Goal: Information Seeking & Learning: Find contact information

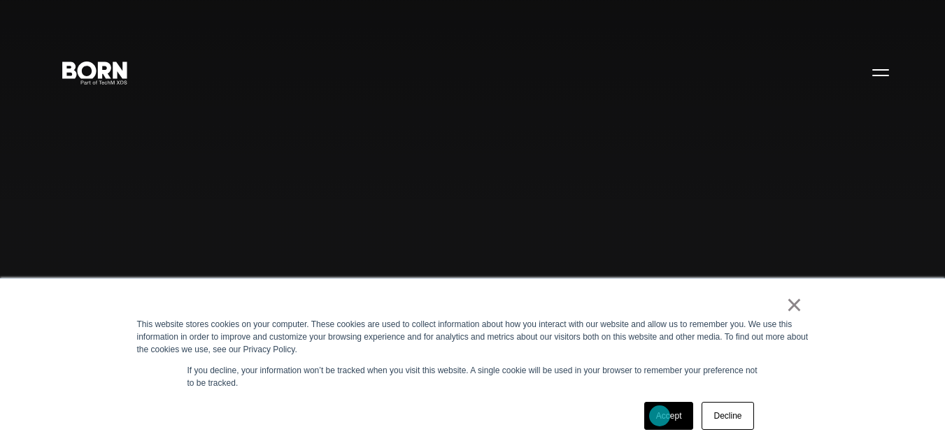
click at [660, 416] on link "Accept" at bounding box center [669, 416] width 50 height 28
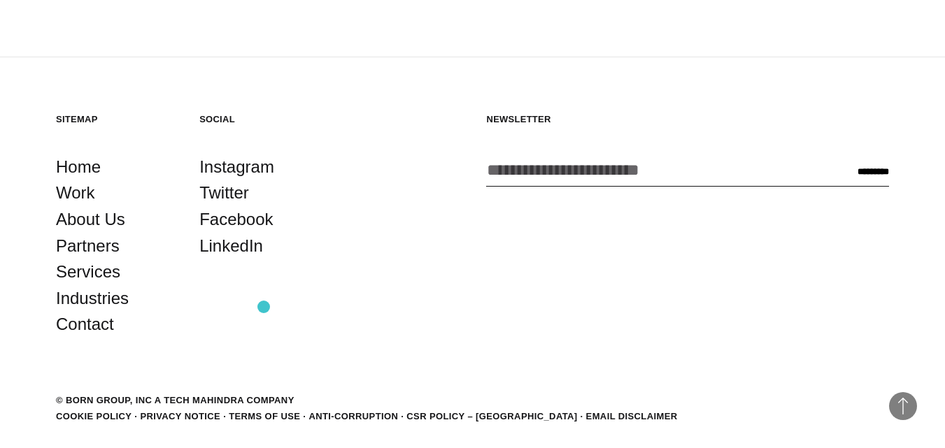
scroll to position [3406, 0]
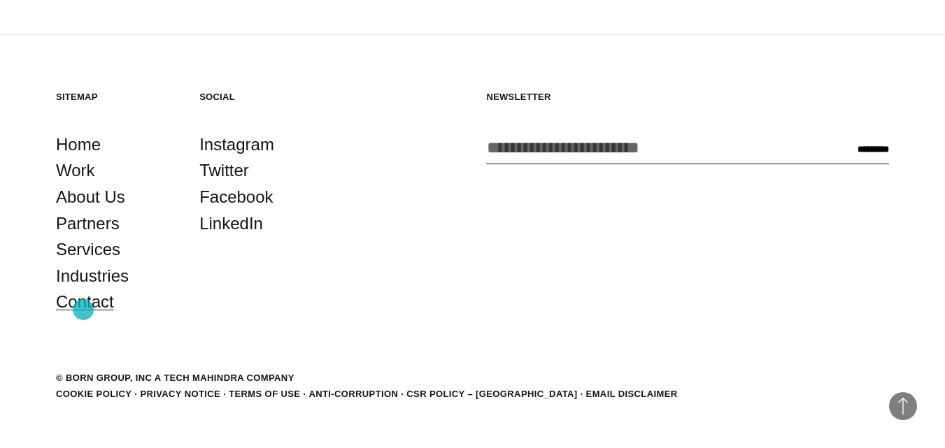
click at [83, 310] on link "Contact" at bounding box center [85, 302] width 58 height 27
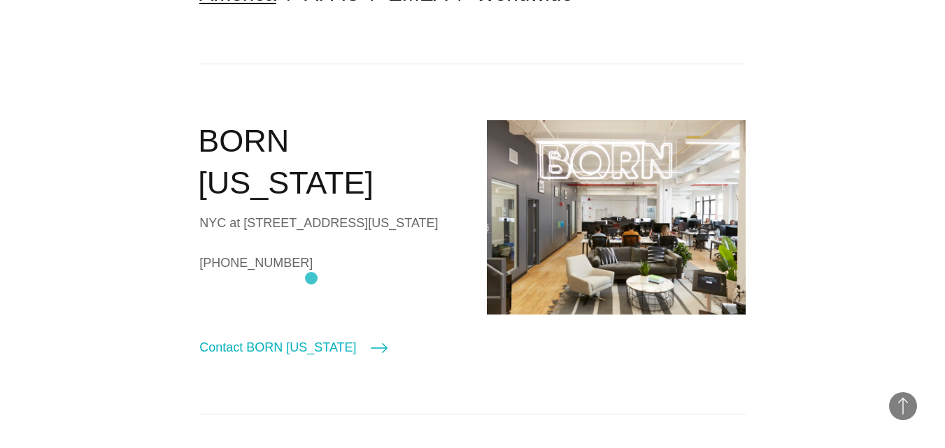
scroll to position [373, 0]
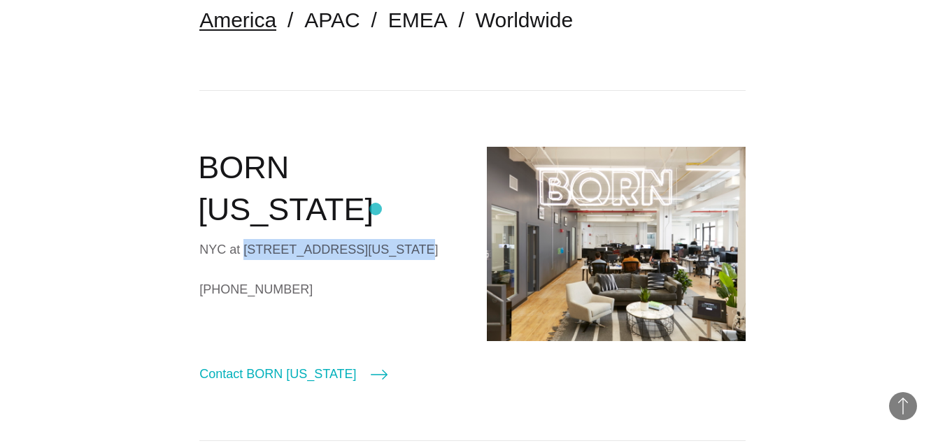
drag, startPoint x: 242, startPoint y: 210, endPoint x: 376, endPoint y: 209, distance: 133.6
click at [376, 239] on div "NYC at 530 7th Avenue, Suite 801, New York, NY, 10018" at bounding box center [328, 249] width 259 height 21
copy div "530 7th Avenue, Suite 801"
drag, startPoint x: 206, startPoint y: 227, endPoint x: 236, endPoint y: 231, distance: 30.4
click at [236, 239] on div "NYC at 530 7th Avenue, Suite 801, New York, NY, 10018" at bounding box center [328, 249] width 259 height 21
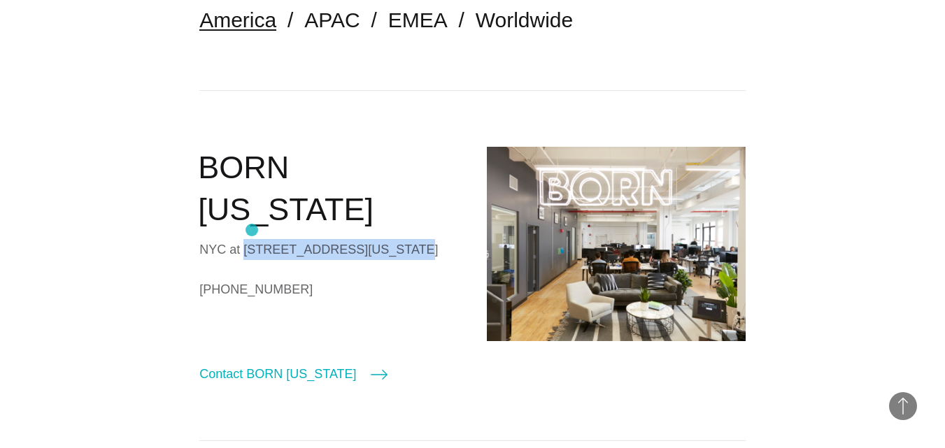
drag, startPoint x: 203, startPoint y: 232, endPoint x: 252, endPoint y: 230, distance: 49.0
click at [252, 239] on div "NYC at 530 7th Avenue, Suite 801, New York, NY, 10018" at bounding box center [328, 249] width 259 height 21
copy div "New York,"
drag, startPoint x: 280, startPoint y: 229, endPoint x: 300, endPoint y: 229, distance: 19.6
click at [300, 239] on div "NYC at 530 7th Avenue, Suite 801, New York, NY, 10018" at bounding box center [328, 249] width 259 height 21
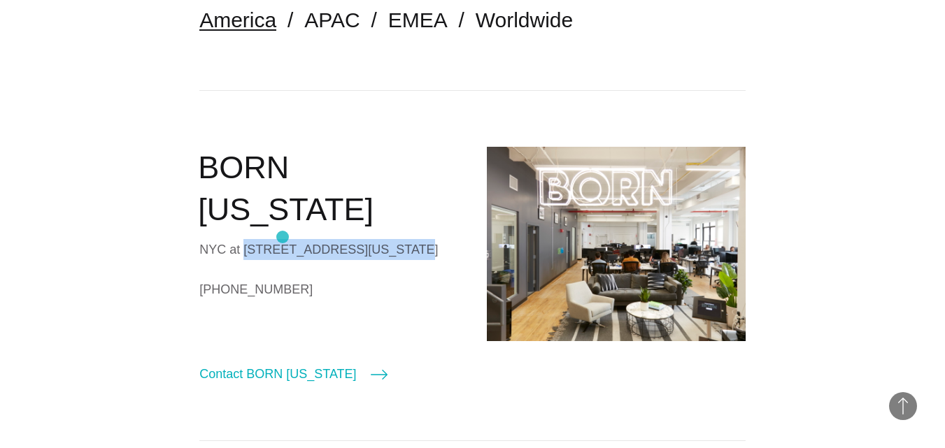
click at [283, 239] on div "NYC at 530 7th Avenue, Suite 801, New York, NY, 10018" at bounding box center [328, 249] width 259 height 21
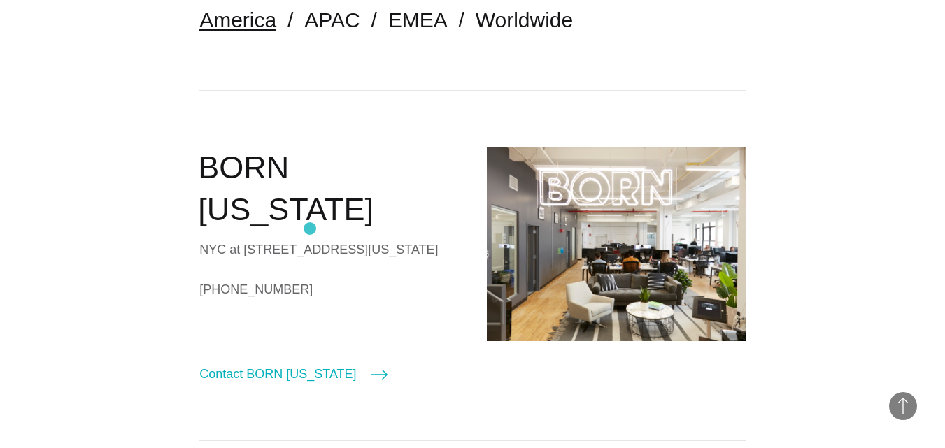
drag, startPoint x: 278, startPoint y: 229, endPoint x: 310, endPoint y: 229, distance: 32.2
click at [310, 239] on div "NYC at 530 7th Avenue, Suite 801, New York, NY, 10018" at bounding box center [328, 249] width 259 height 21
copy div "10018"
drag, startPoint x: 25, startPoint y: 271, endPoint x: 309, endPoint y: 277, distance: 284.1
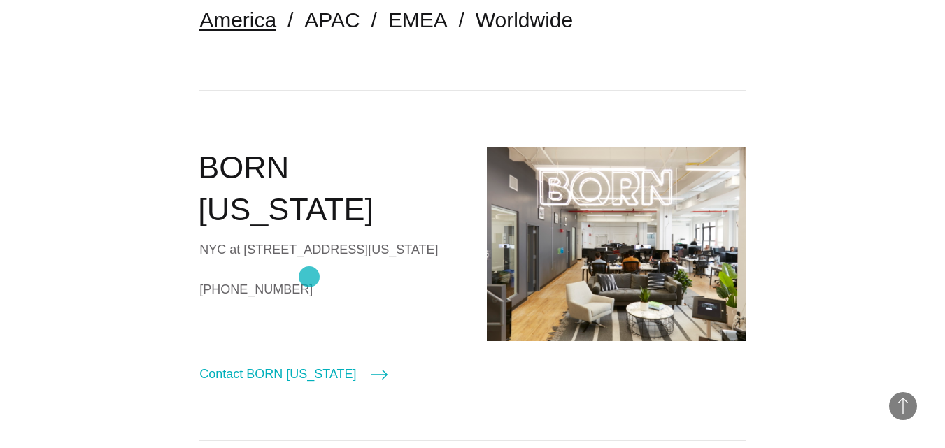
copy link "+1 (212)-203-9437"
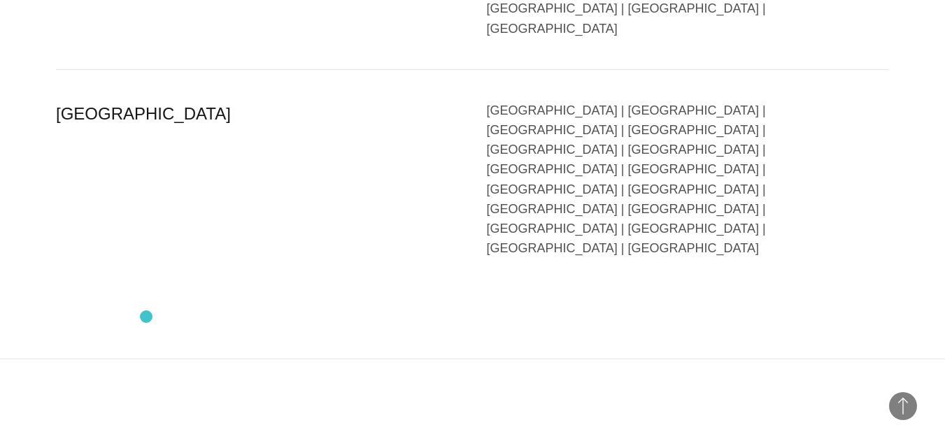
scroll to position [3505, 0]
